Goal: Check status

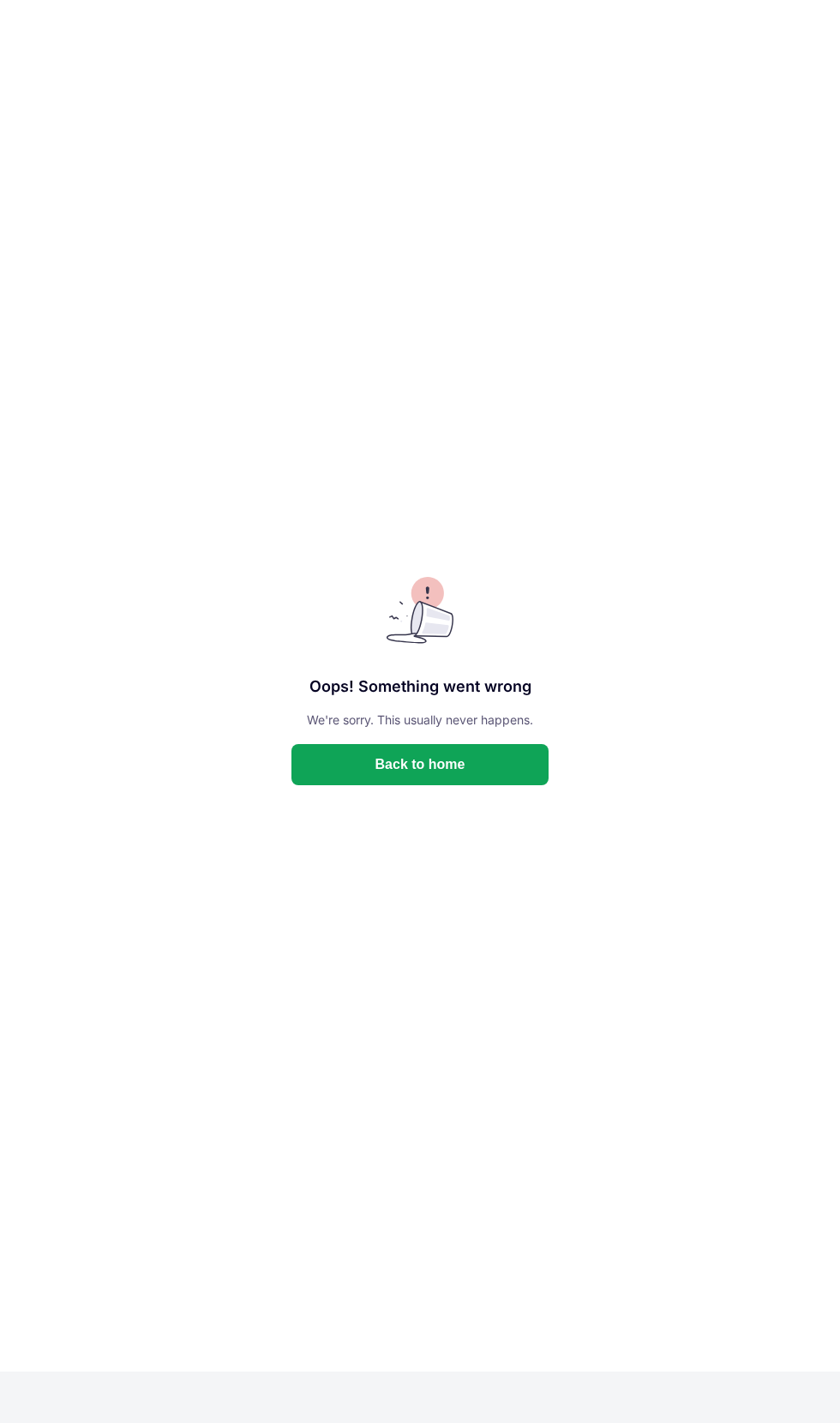
click at [450, 765] on button "Back to home" at bounding box center [420, 764] width 257 height 41
